Goal: Check status: Check status

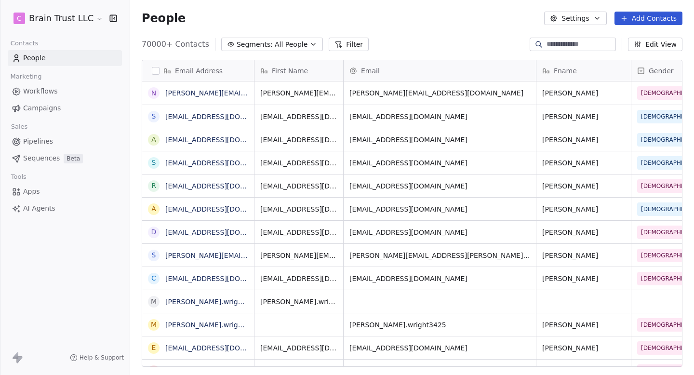
scroll to position [330, 564]
click at [35, 103] on span "Campaigns" at bounding box center [42, 108] width 38 height 10
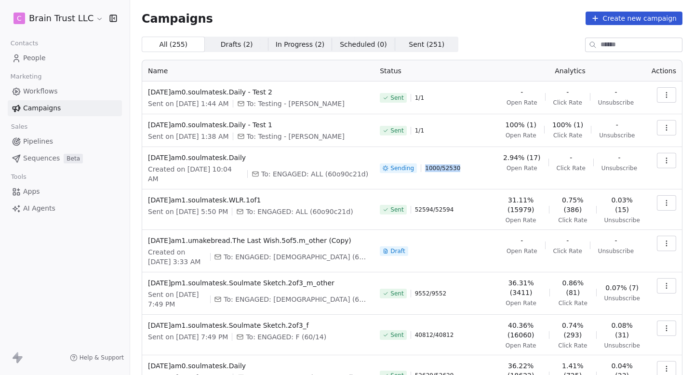
drag, startPoint x: 421, startPoint y: 168, endPoint x: 472, endPoint y: 168, distance: 50.6
click at [472, 168] on div "Sending 1000 / 52530" at bounding box center [434, 168] width 109 height 31
click at [473, 168] on div "Sending 1000 / 52530" at bounding box center [434, 168] width 109 height 31
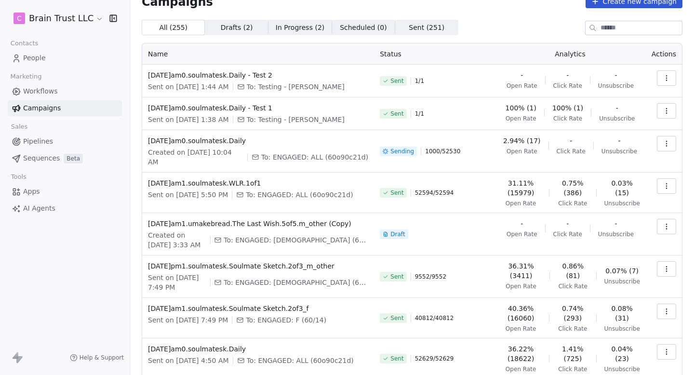
click at [664, 146] on icon "button" at bounding box center [667, 144] width 8 height 8
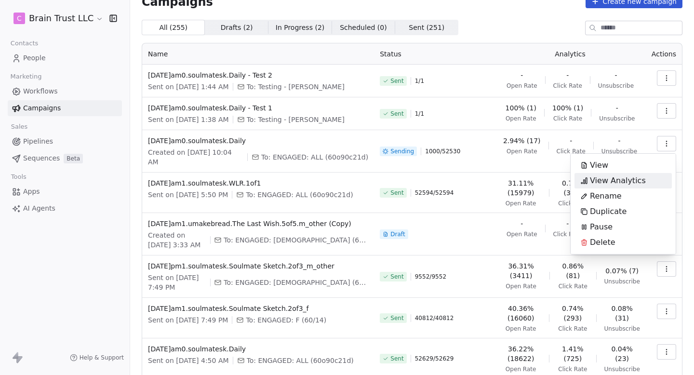
click at [621, 175] on span "View Analytics" at bounding box center [618, 181] width 56 height 12
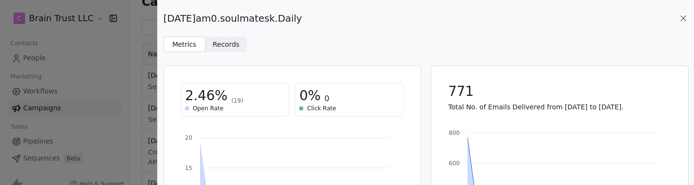
click at [685, 16] on icon at bounding box center [684, 19] width 10 height 10
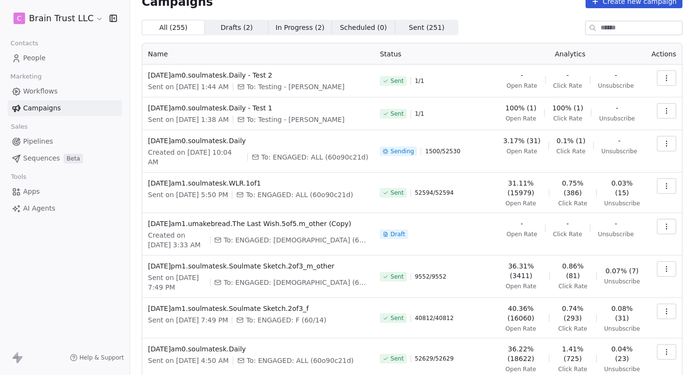
scroll to position [0, 0]
